Goal: Transaction & Acquisition: Obtain resource

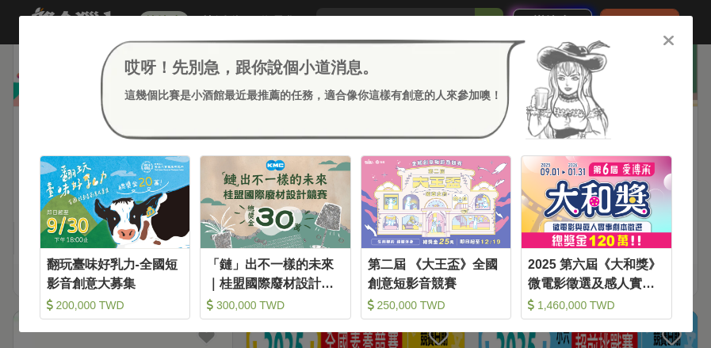
click at [672, 40] on icon at bounding box center [668, 40] width 12 height 16
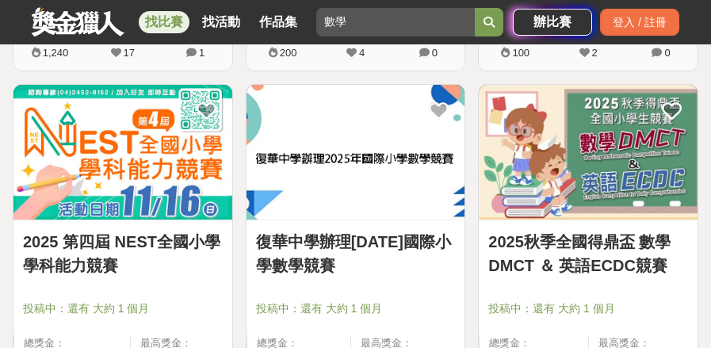
scroll to position [635, 0]
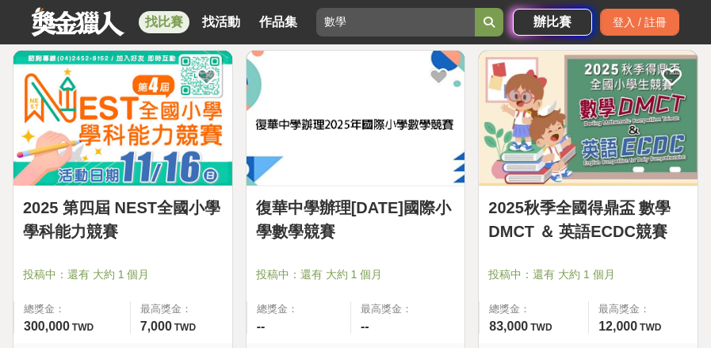
click at [551, 213] on link "2025秋季全國得鼎盃 數學DMCT ＆ 英語ECDC競賽" at bounding box center [588, 220] width 200 height 48
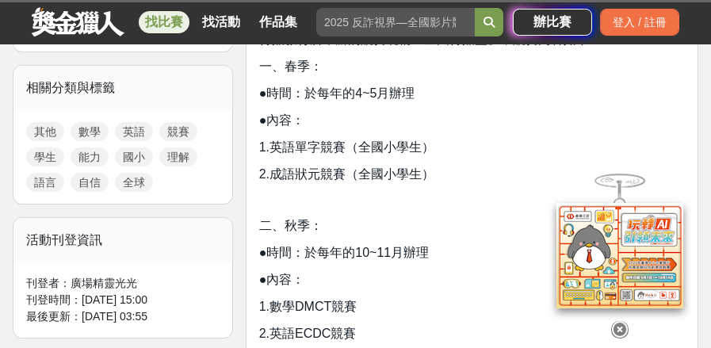
scroll to position [792, 0]
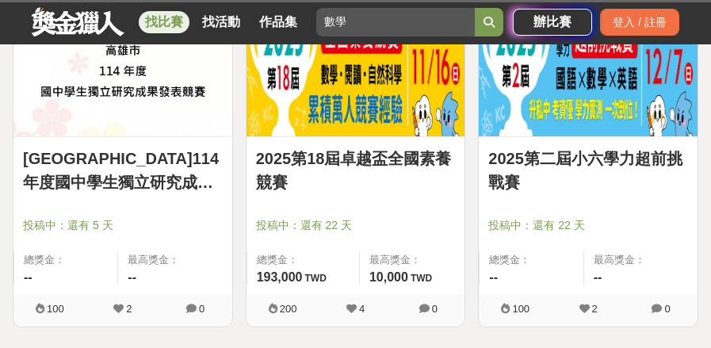
scroll to position [1032, 0]
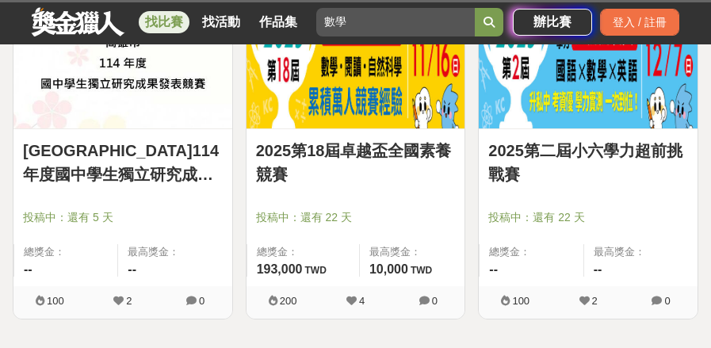
click at [367, 158] on link "2025第18屆卓越盃全國素養競賽" at bounding box center [356, 163] width 200 height 48
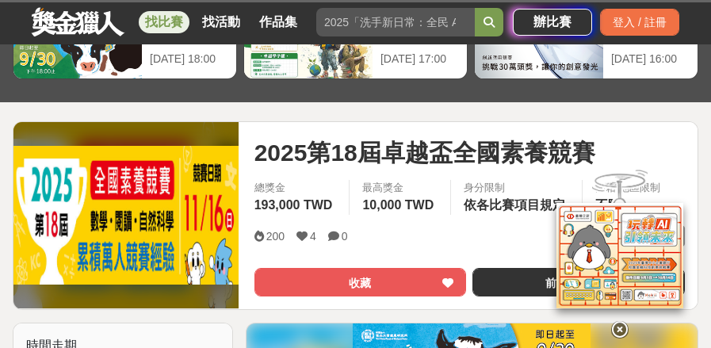
scroll to position [138, 0]
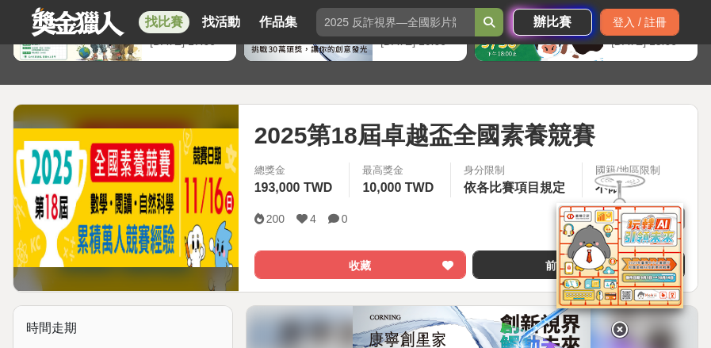
click at [621, 321] on icon at bounding box center [619, 329] width 17 height 17
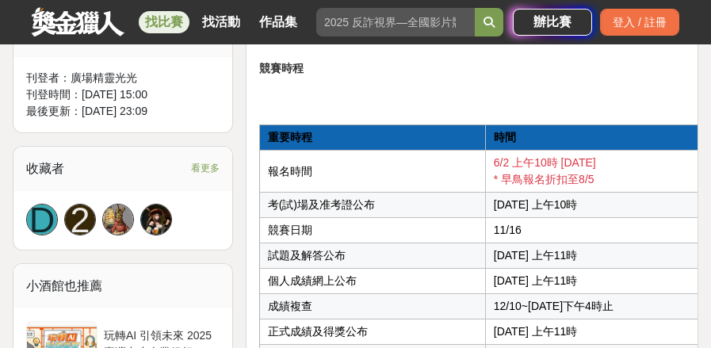
scroll to position [1009, 0]
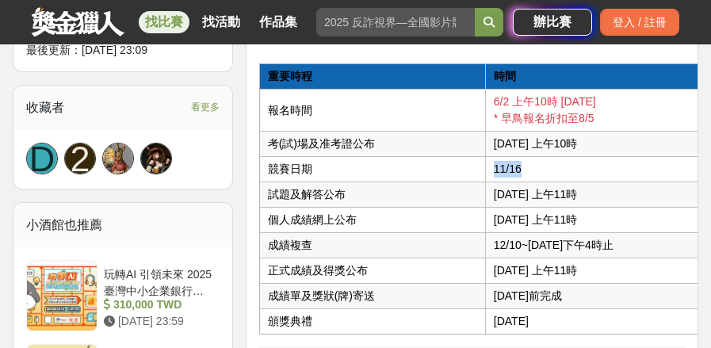
drag, startPoint x: 495, startPoint y: 176, endPoint x: 547, endPoint y: 165, distance: 52.7
click at [547, 165] on td "11/16" at bounding box center [609, 169] width 249 height 25
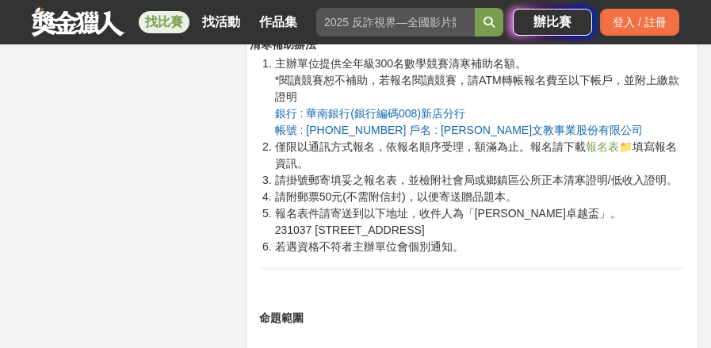
scroll to position [3387, 0]
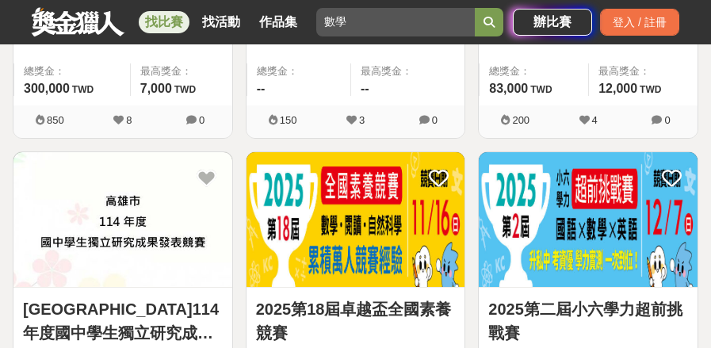
scroll to position [1032, 0]
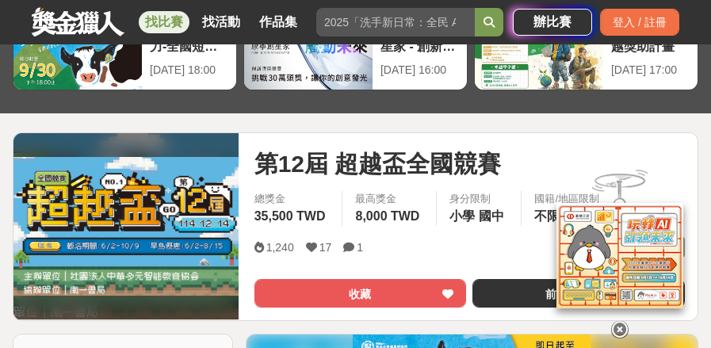
scroll to position [238, 0]
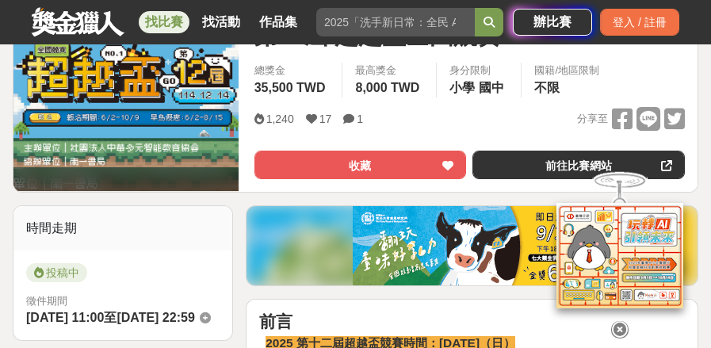
click at [619, 332] on icon at bounding box center [619, 329] width 17 height 17
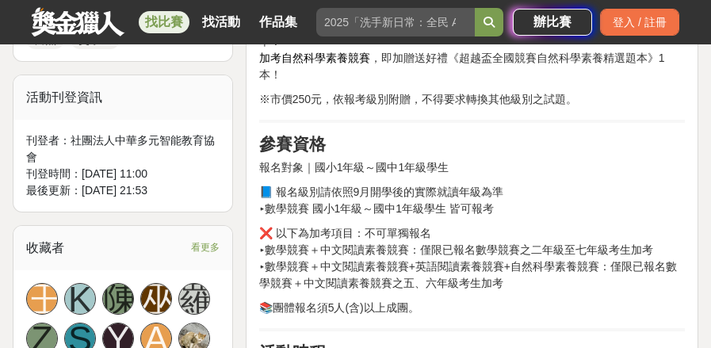
scroll to position [951, 0]
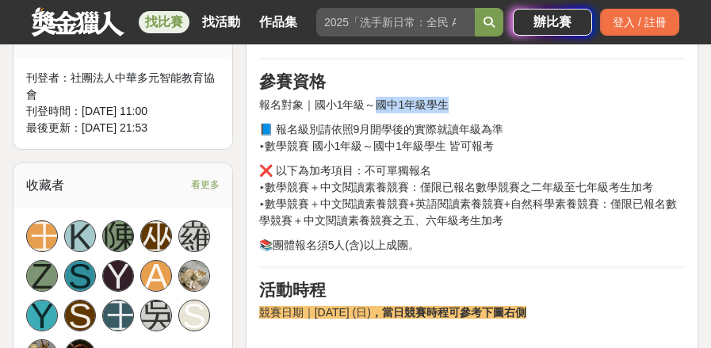
drag, startPoint x: 377, startPoint y: 109, endPoint x: 475, endPoint y: 109, distance: 97.5
click at [475, 109] on p "報名對象｜國小1年級～國中1年級學生" at bounding box center [472, 105] width 426 height 17
click at [415, 171] on p "❌ 以下為加考項目：不可單獨報名 ▸數學競賽＋中文閱讀素養競賽：僅限已報名數學競賽之二年級至七年級考生加考 ▸數學競賽＋中文閱讀素養競賽+英語閱讀素養競賽+自…" at bounding box center [472, 195] width 426 height 67
drag, startPoint x: 372, startPoint y: 126, endPoint x: 424, endPoint y: 124, distance: 51.5
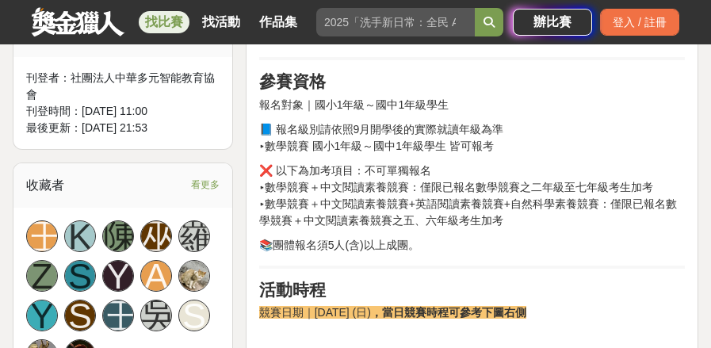
click at [403, 149] on p "📘 報名級別請依照9月開學後的實際就讀年級為準 ▸數學競賽 國小1年級～國中1年級學生 皆可報考" at bounding box center [472, 137] width 426 height 33
drag, startPoint x: 398, startPoint y: 153, endPoint x: 475, endPoint y: 153, distance: 77.7
click at [475, 153] on p "📘 報名級別請依照9月開學後的實際就讀年級為準 ▸數學競賽 國小1年級～國中1年級學生 皆可報考" at bounding box center [472, 137] width 426 height 33
click at [363, 197] on p "❌ 以下為加考項目：不可單獨報名 ▸數學競賽＋中文閱讀素養競賽：僅限已報名數學競賽之二年級至七年級考生加考 ▸數學競賽＋中文閱讀素養競賽+英語閱讀素養競賽+自…" at bounding box center [472, 195] width 426 height 67
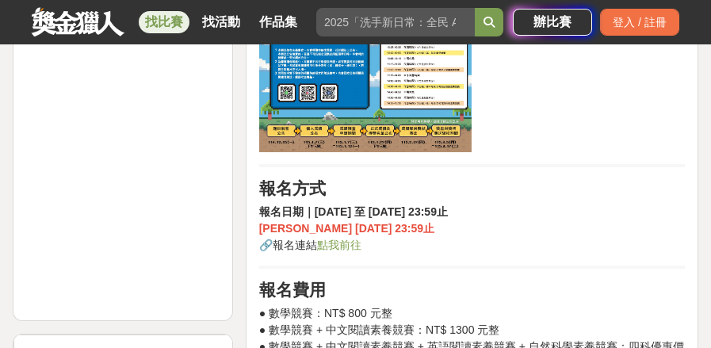
scroll to position [1268, 0]
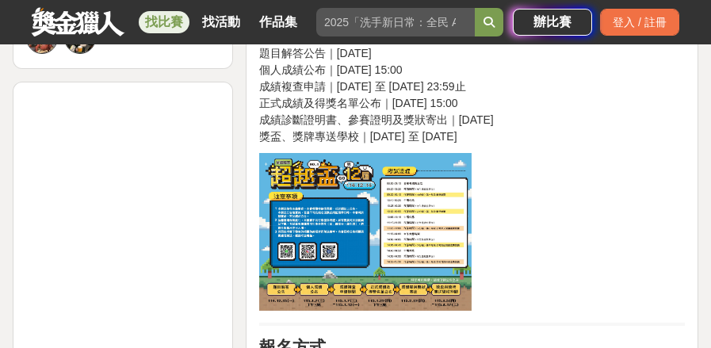
click at [377, 223] on img at bounding box center [365, 232] width 212 height 158
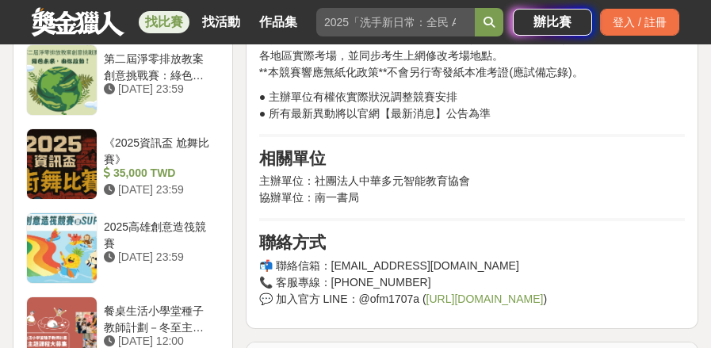
scroll to position [2694, 0]
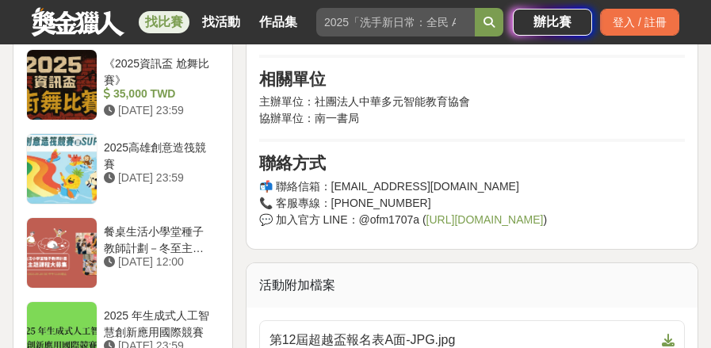
click at [460, 226] on link "https://line.me/R/ti/p/%40ofm1707a" at bounding box center [484, 219] width 117 height 13
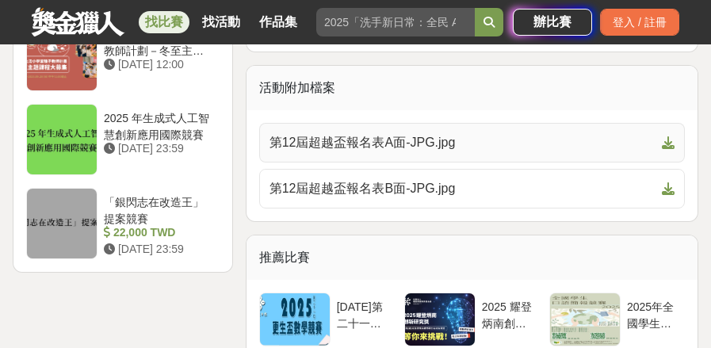
scroll to position [2932, 0]
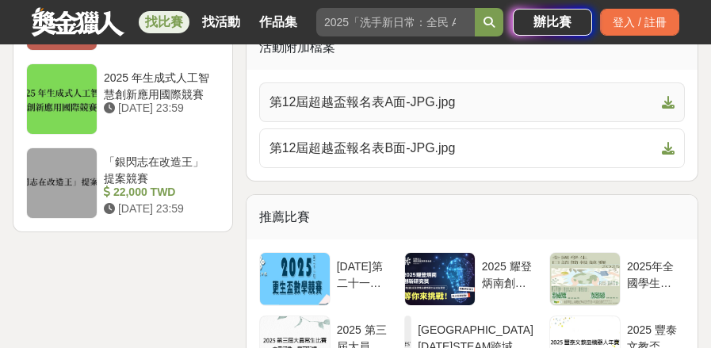
click at [663, 107] on icon at bounding box center [668, 102] width 13 height 13
click at [667, 152] on icon at bounding box center [668, 148] width 13 height 13
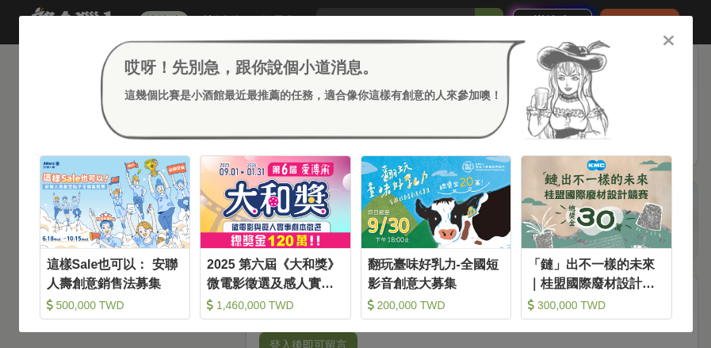
scroll to position [3249, 0]
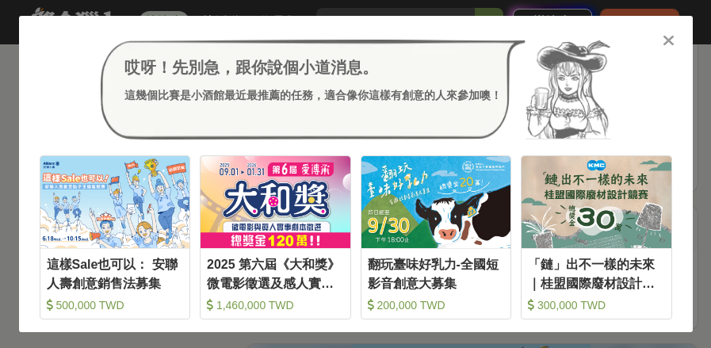
click at [666, 41] on icon at bounding box center [668, 40] width 12 height 16
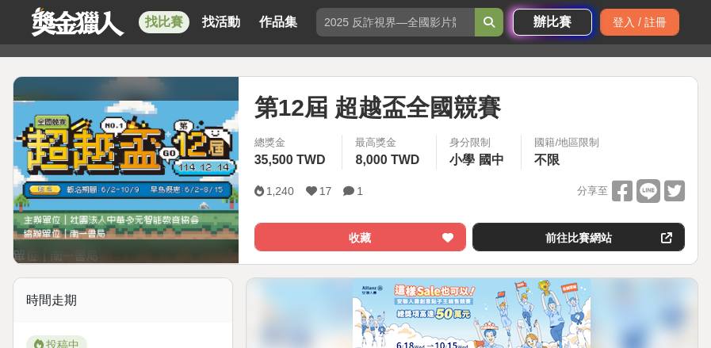
scroll to position [158, 0]
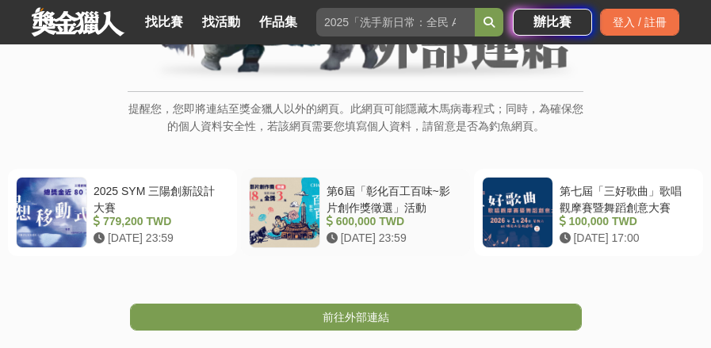
scroll to position [396, 0]
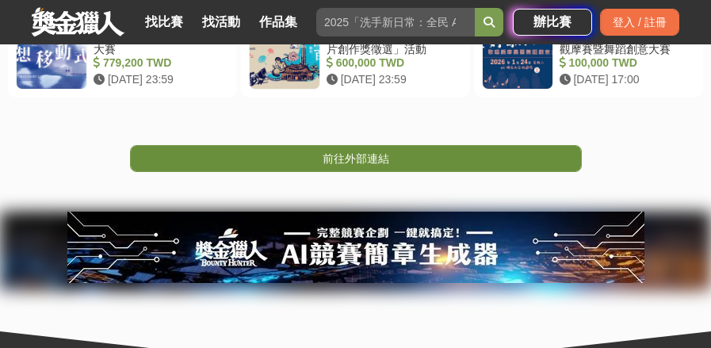
click at [357, 165] on span "前往外部連結" at bounding box center [355, 158] width 67 height 13
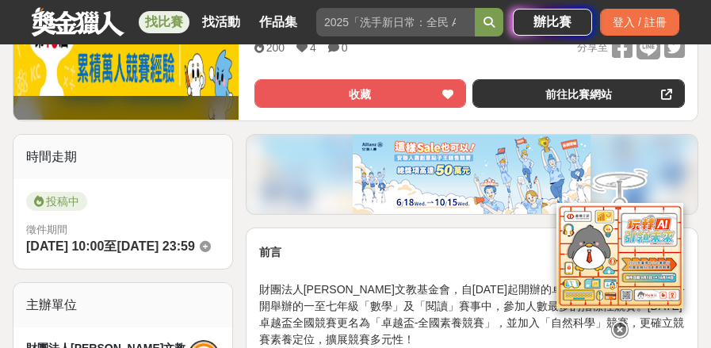
scroll to position [317, 0]
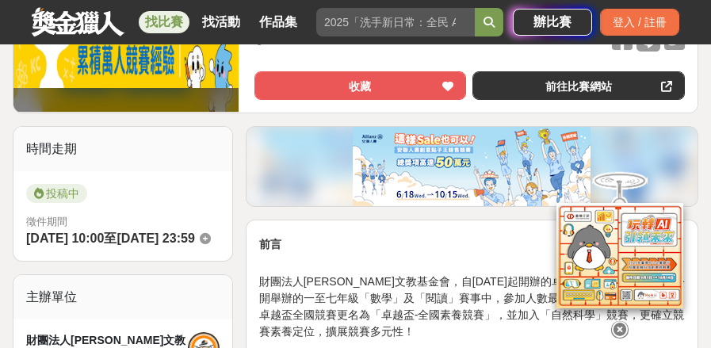
click at [620, 322] on icon at bounding box center [619, 329] width 17 height 17
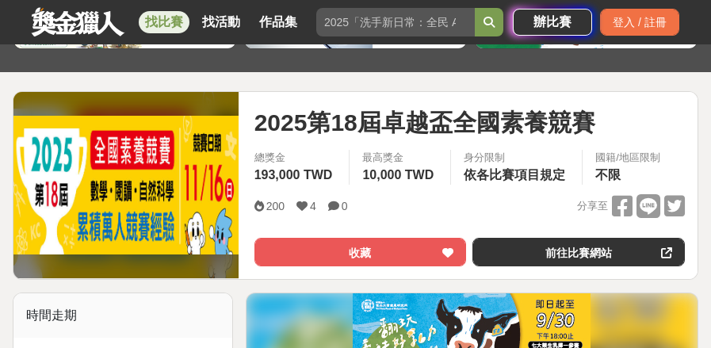
scroll to position [158, 0]
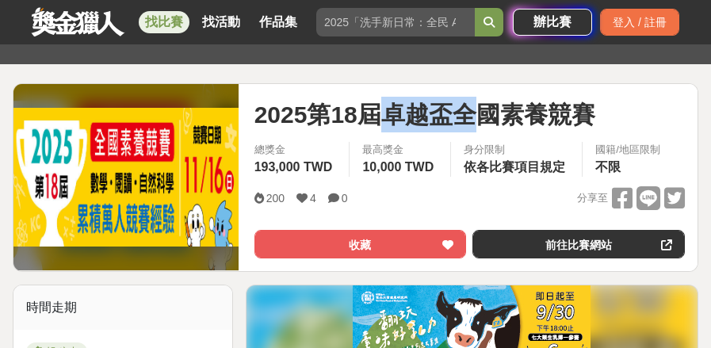
drag, startPoint x: 377, startPoint y: 117, endPoint x: 490, endPoint y: 116, distance: 112.5
click at [490, 116] on span "2025第18屆卓越盃全國素養競賽" at bounding box center [424, 115] width 341 height 36
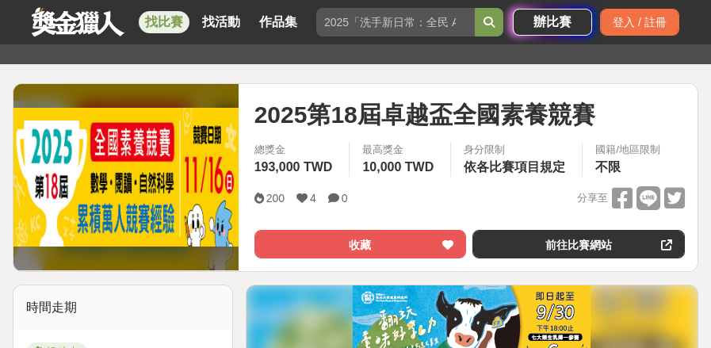
click at [530, 120] on span "2025第18屆卓越盃全國素養競賽" at bounding box center [424, 115] width 341 height 36
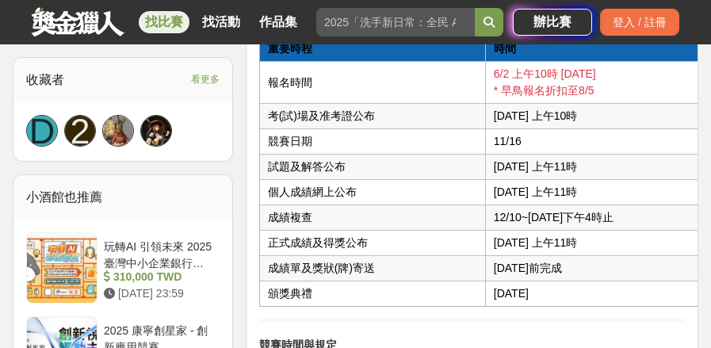
scroll to position [1030, 0]
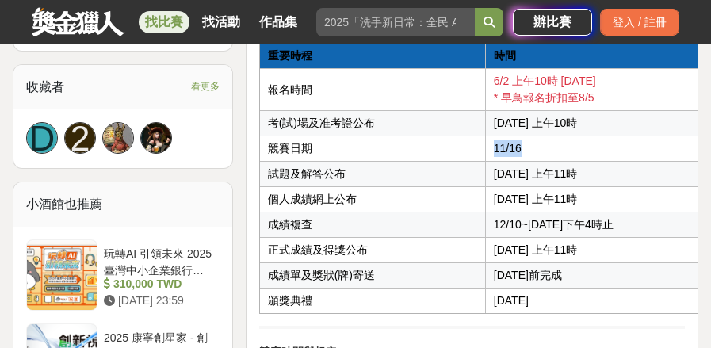
drag, startPoint x: 531, startPoint y: 152, endPoint x: 469, endPoint y: 147, distance: 62.1
click at [469, 147] on tr "競賽日期 11/16" at bounding box center [496, 148] width 475 height 25
click at [443, 187] on td "試題及解答公布" at bounding box center [372, 174] width 226 height 25
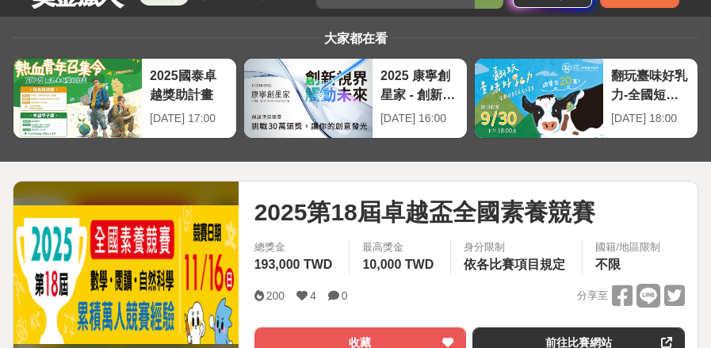
scroll to position [79, 0]
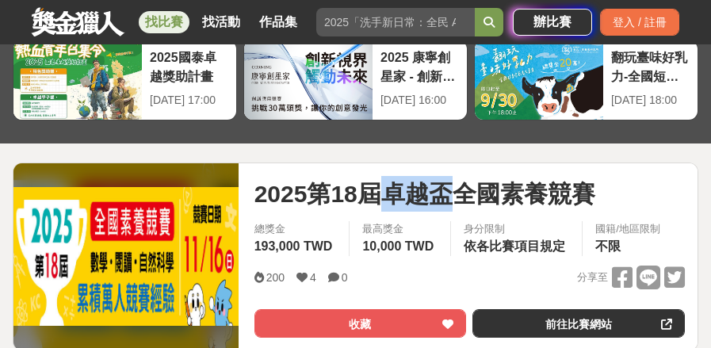
drag, startPoint x: 393, startPoint y: 200, endPoint x: 468, endPoint y: 200, distance: 75.3
click at [468, 200] on span "2025第18屆卓越盃全國素養競賽" at bounding box center [424, 194] width 341 height 36
copy span "卓越盃"
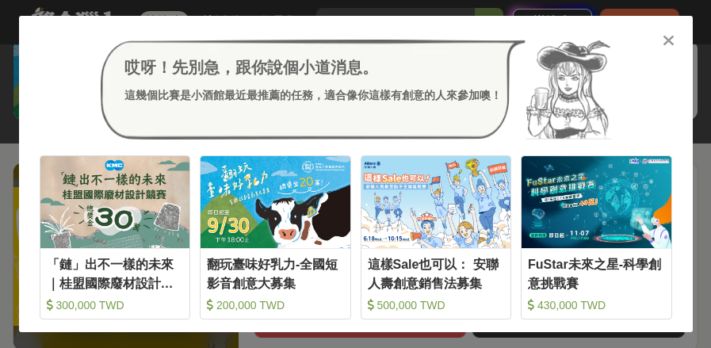
click at [672, 33] on icon at bounding box center [668, 40] width 12 height 16
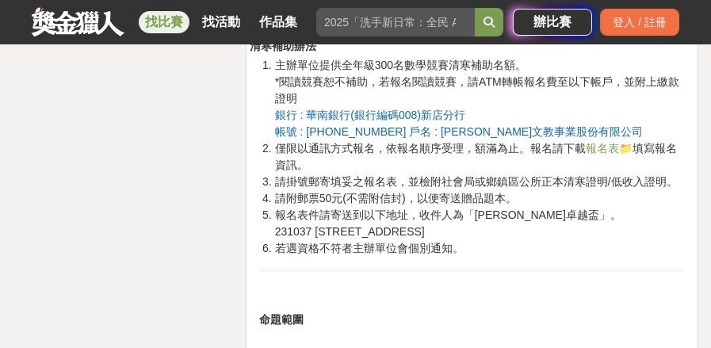
scroll to position [3407, 0]
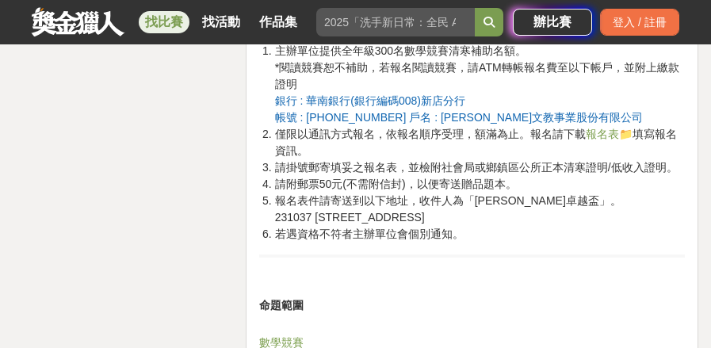
click at [601, 140] on span "報名表📁" at bounding box center [609, 134] width 47 height 13
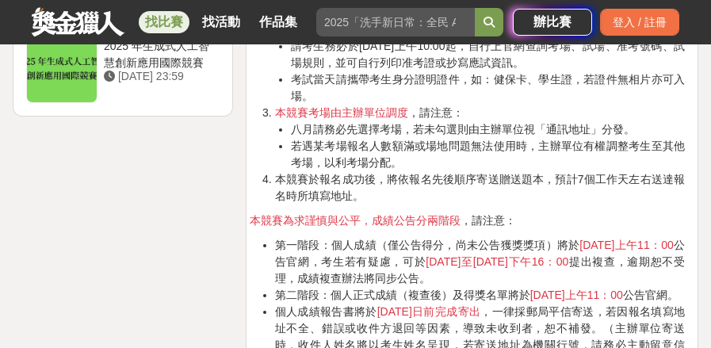
scroll to position [2082, 0]
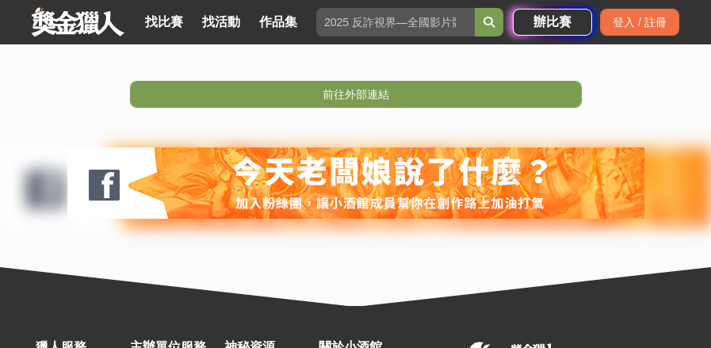
scroll to position [475, 0]
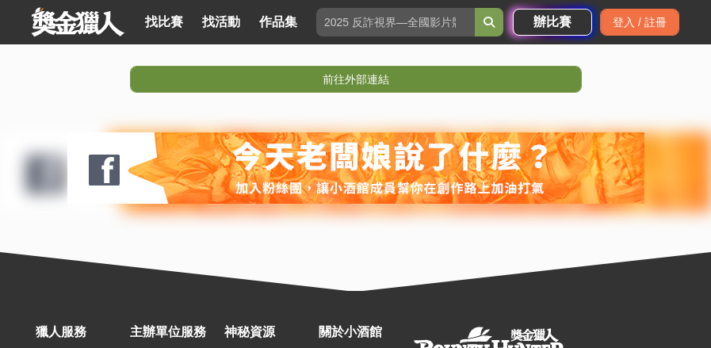
click at [418, 80] on link "前往外部連結" at bounding box center [356, 79] width 452 height 27
